Goal: Task Accomplishment & Management: Manage account settings

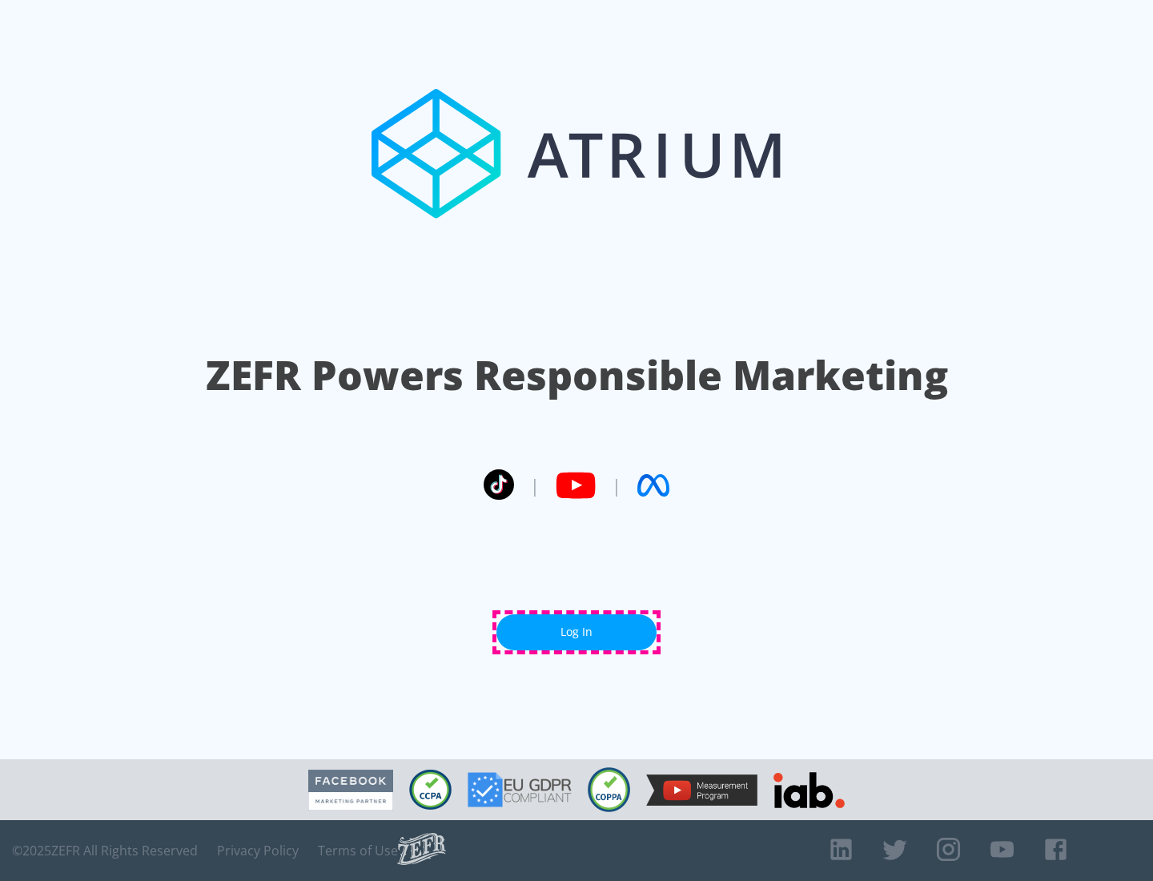
click at [577, 632] on link "Log In" at bounding box center [577, 632] width 160 height 36
